Goal: Task Accomplishment & Management: Manage account settings

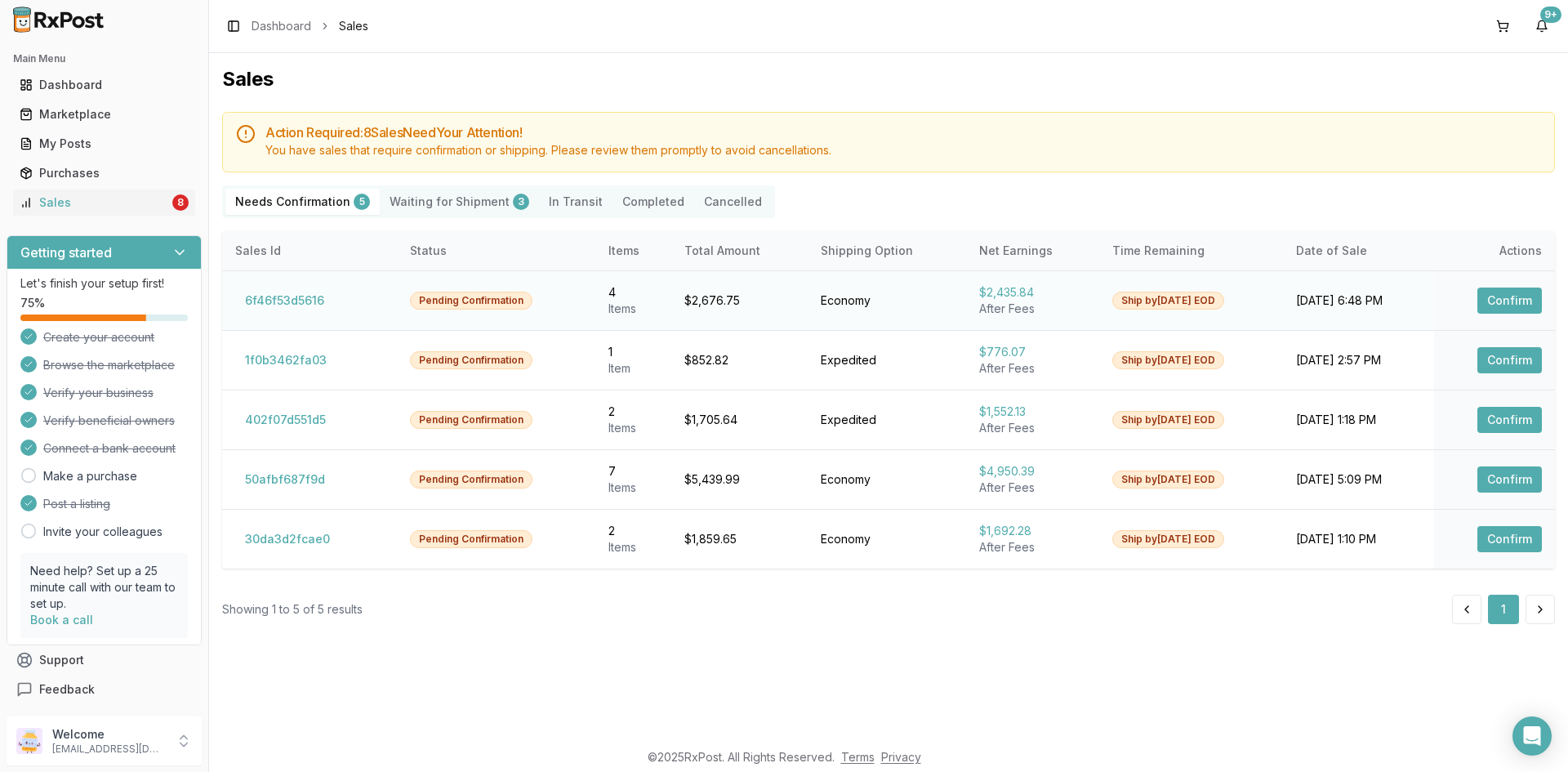
click at [1508, 301] on button "Confirm" at bounding box center [1509, 301] width 65 height 26
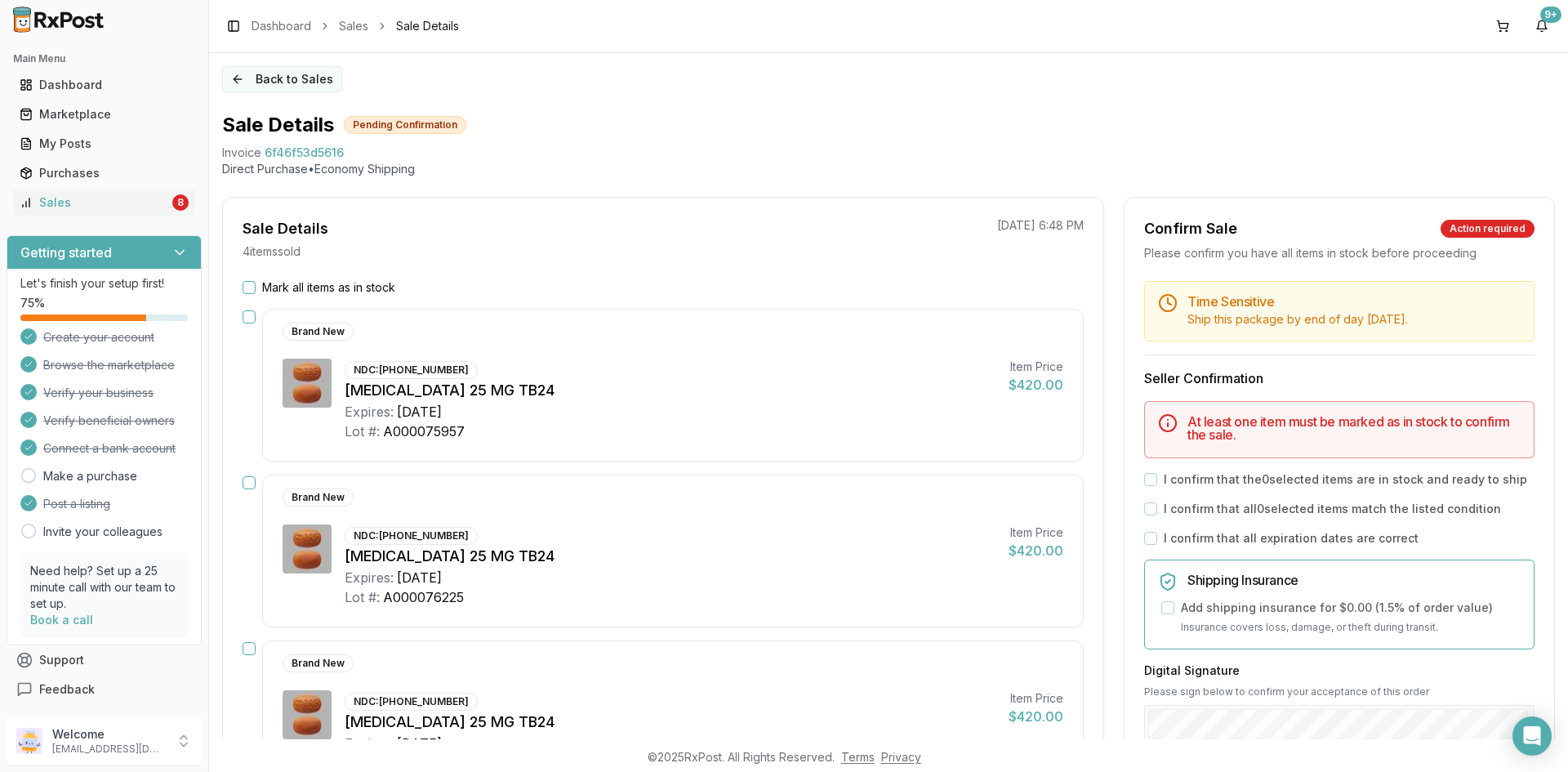
click at [246, 79] on button "Back to Sales" at bounding box center [282, 79] width 120 height 26
